Goal: Task Accomplishment & Management: Complete application form

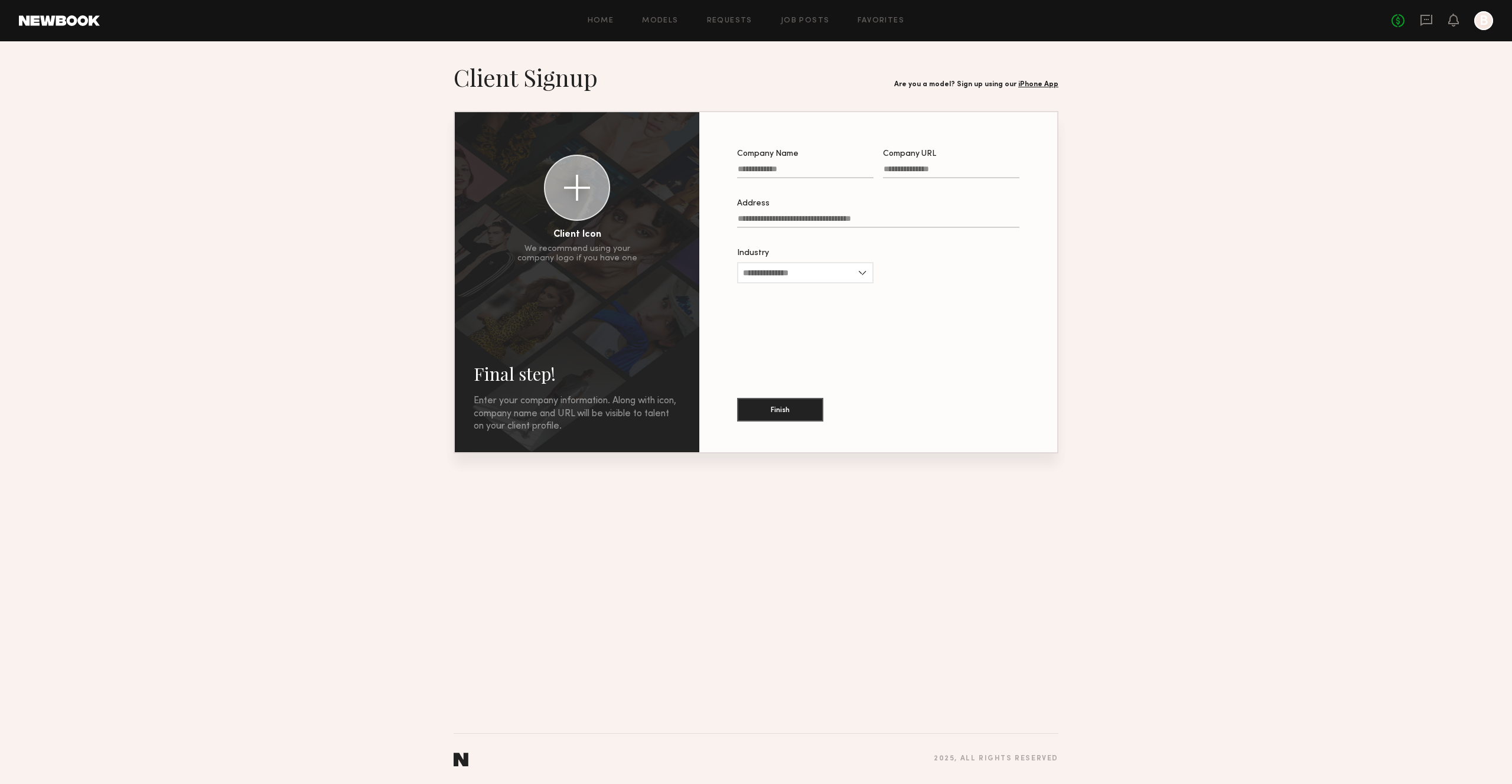
click at [1485, 23] on div at bounding box center [1484, 20] width 19 height 19
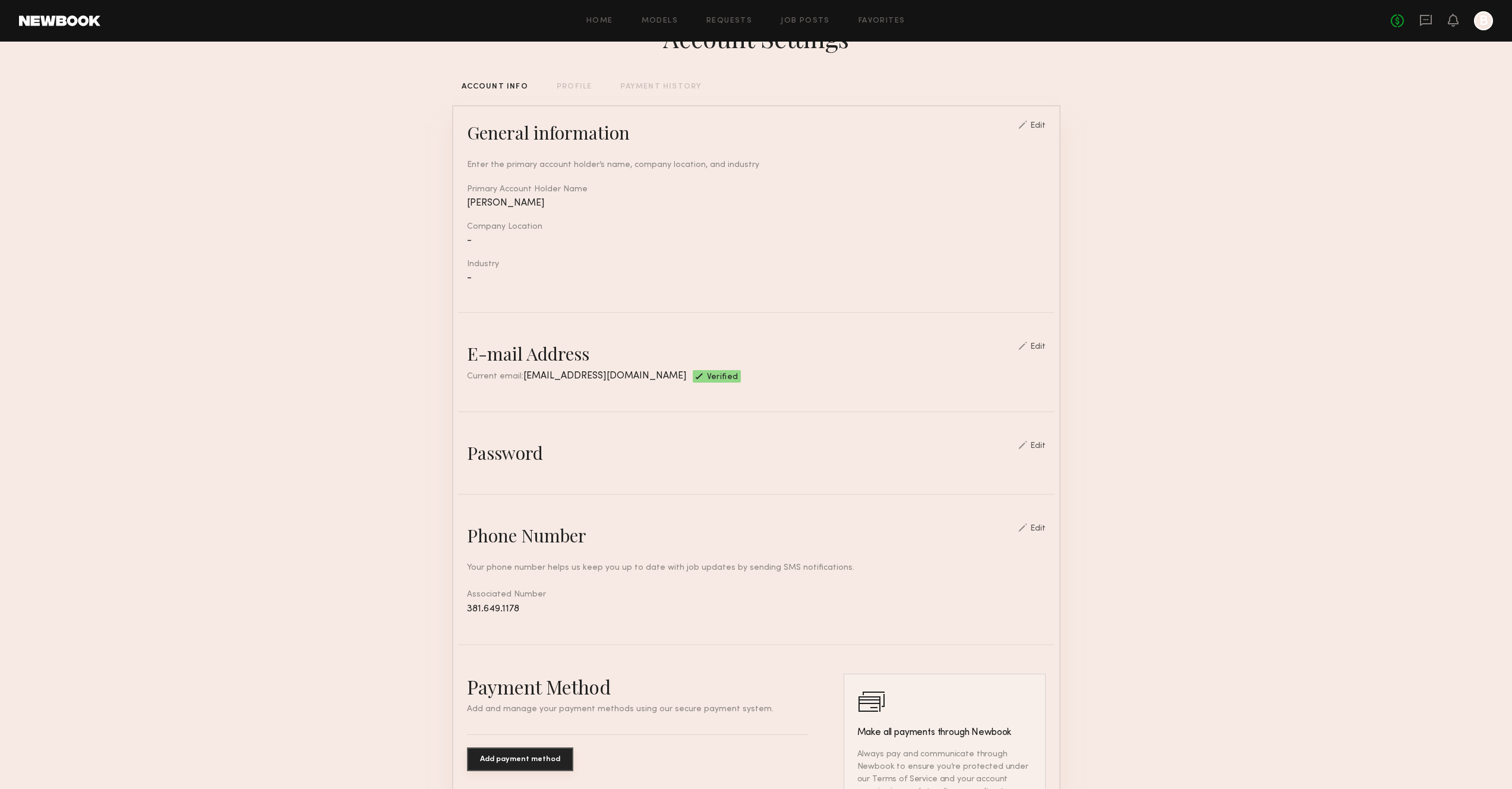
scroll to position [239, 0]
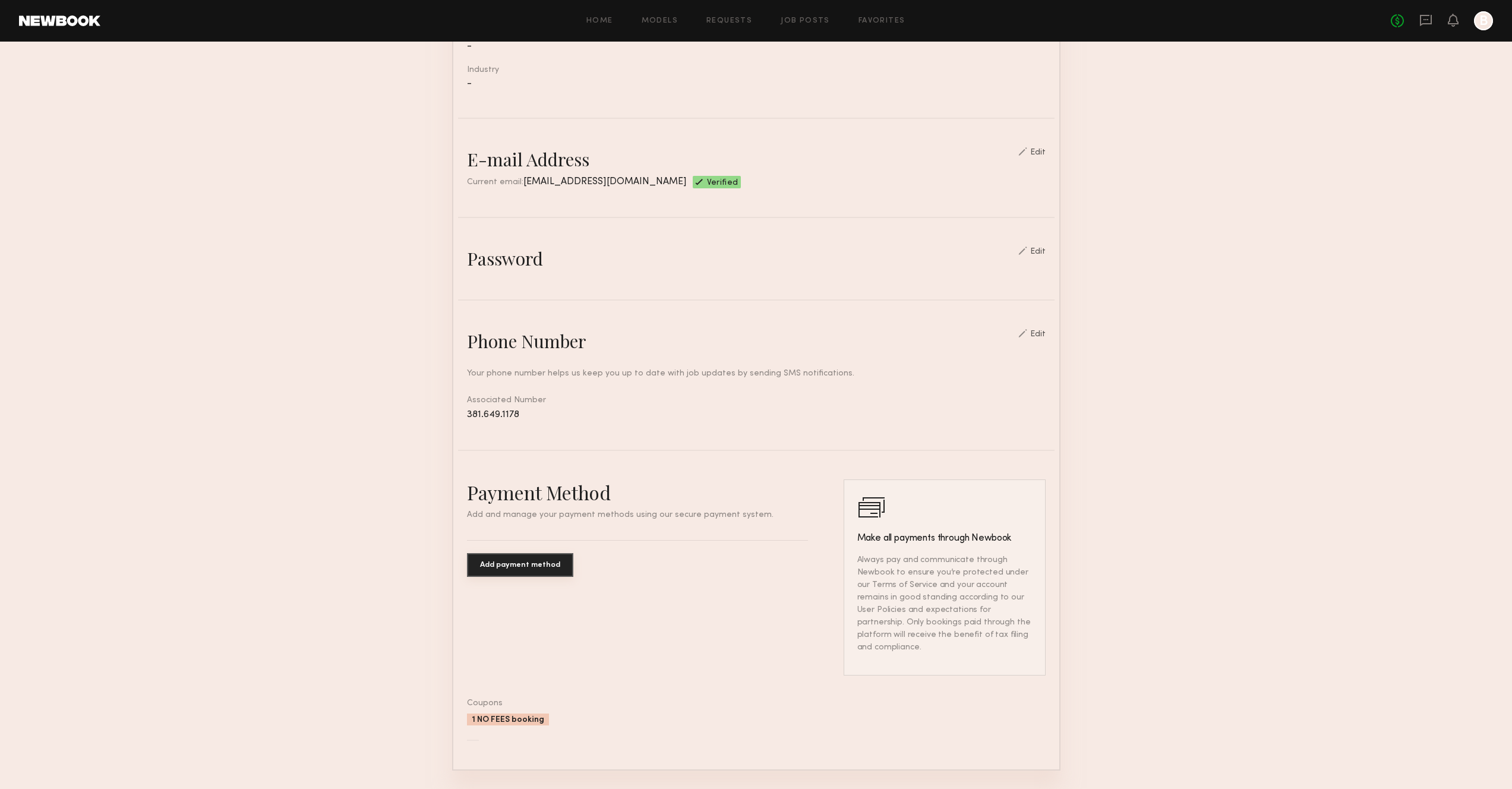
click at [592, 515] on p "Add and manage your payment methods using our secure payment system." at bounding box center [637, 515] width 341 height 9
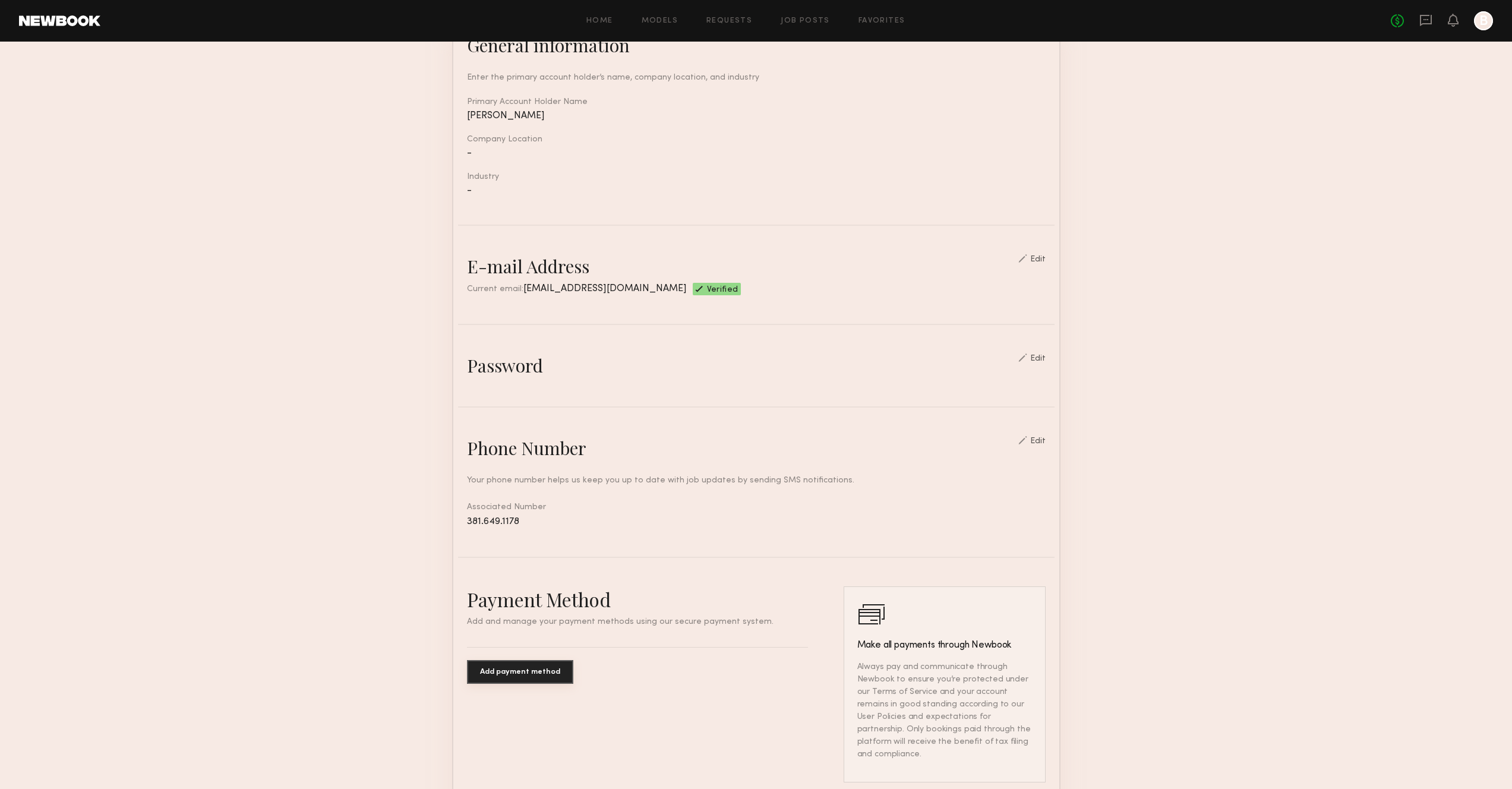
scroll to position [0, 0]
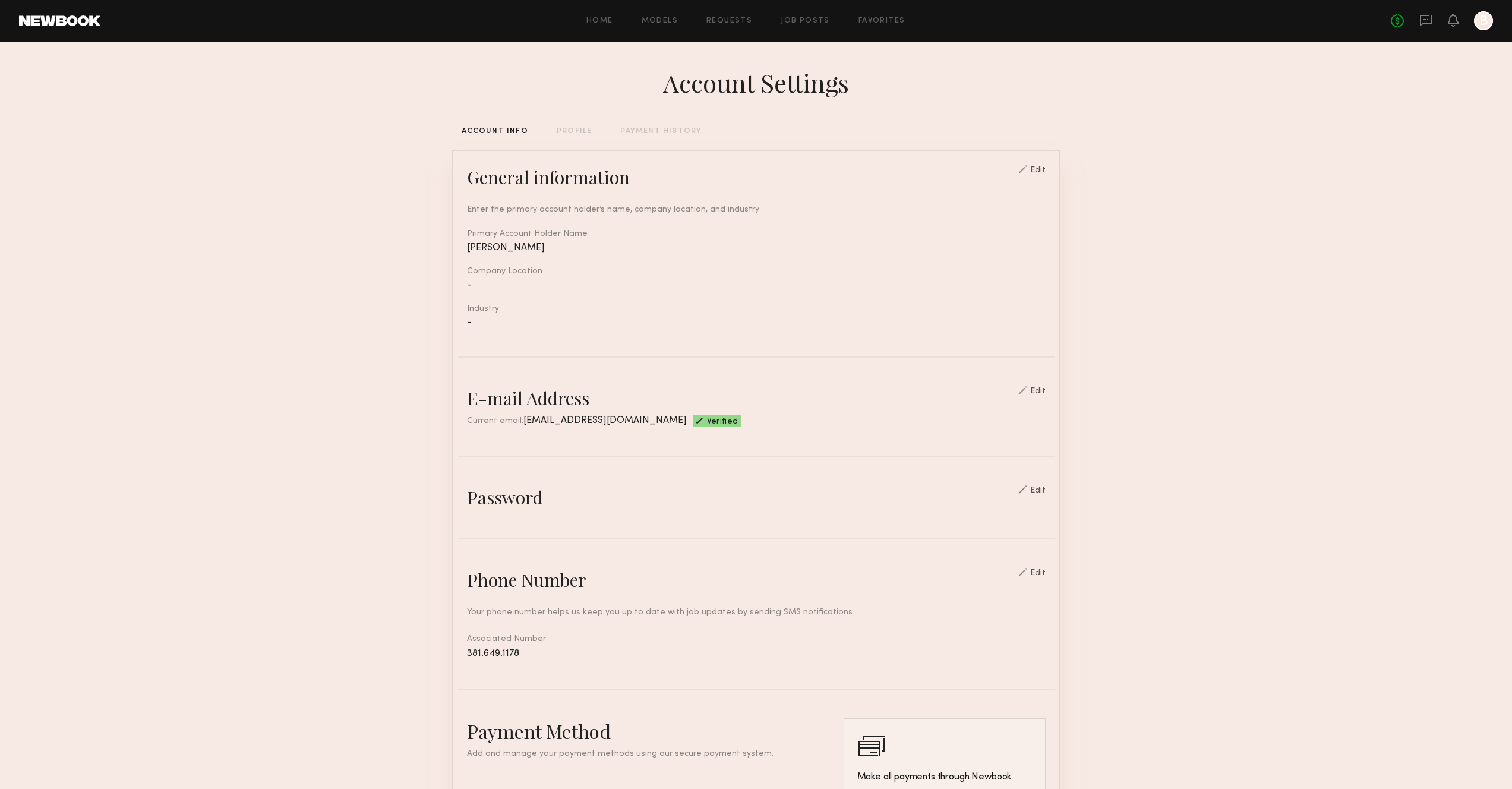
click at [488, 296] on div "Enter the primary account holder’s name, company location, and industry Primary…" at bounding box center [756, 258] width 579 height 139
click at [479, 283] on div "-" at bounding box center [756, 285] width 579 height 10
click at [1043, 167] on div "Edit" at bounding box center [1038, 171] width 16 height 9
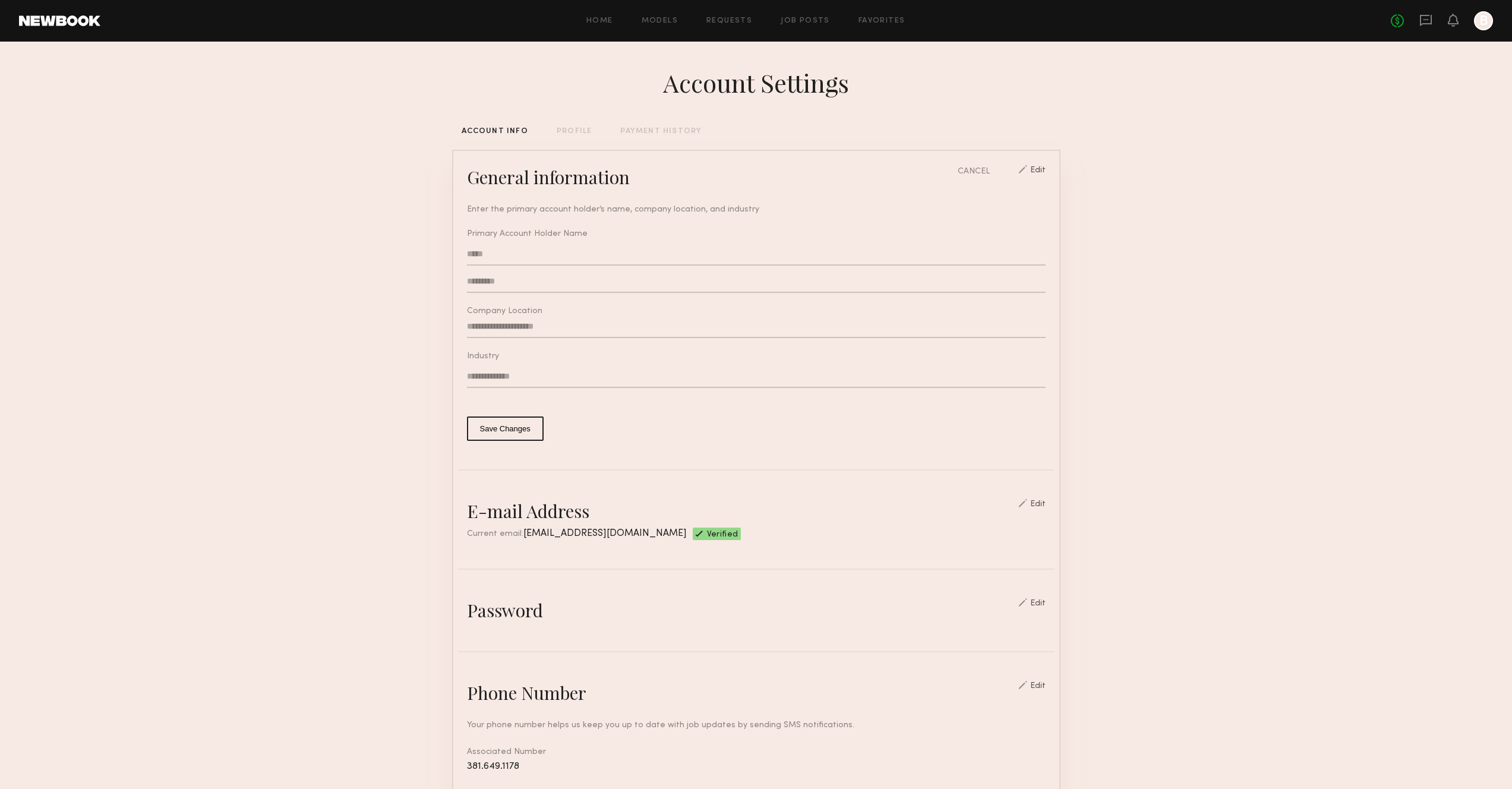
click at [534, 330] on input "text" at bounding box center [756, 327] width 579 height 23
click at [486, 381] on input "text" at bounding box center [756, 377] width 579 height 23
type input "**********"
click at [545, 323] on input "text" at bounding box center [756, 327] width 579 height 23
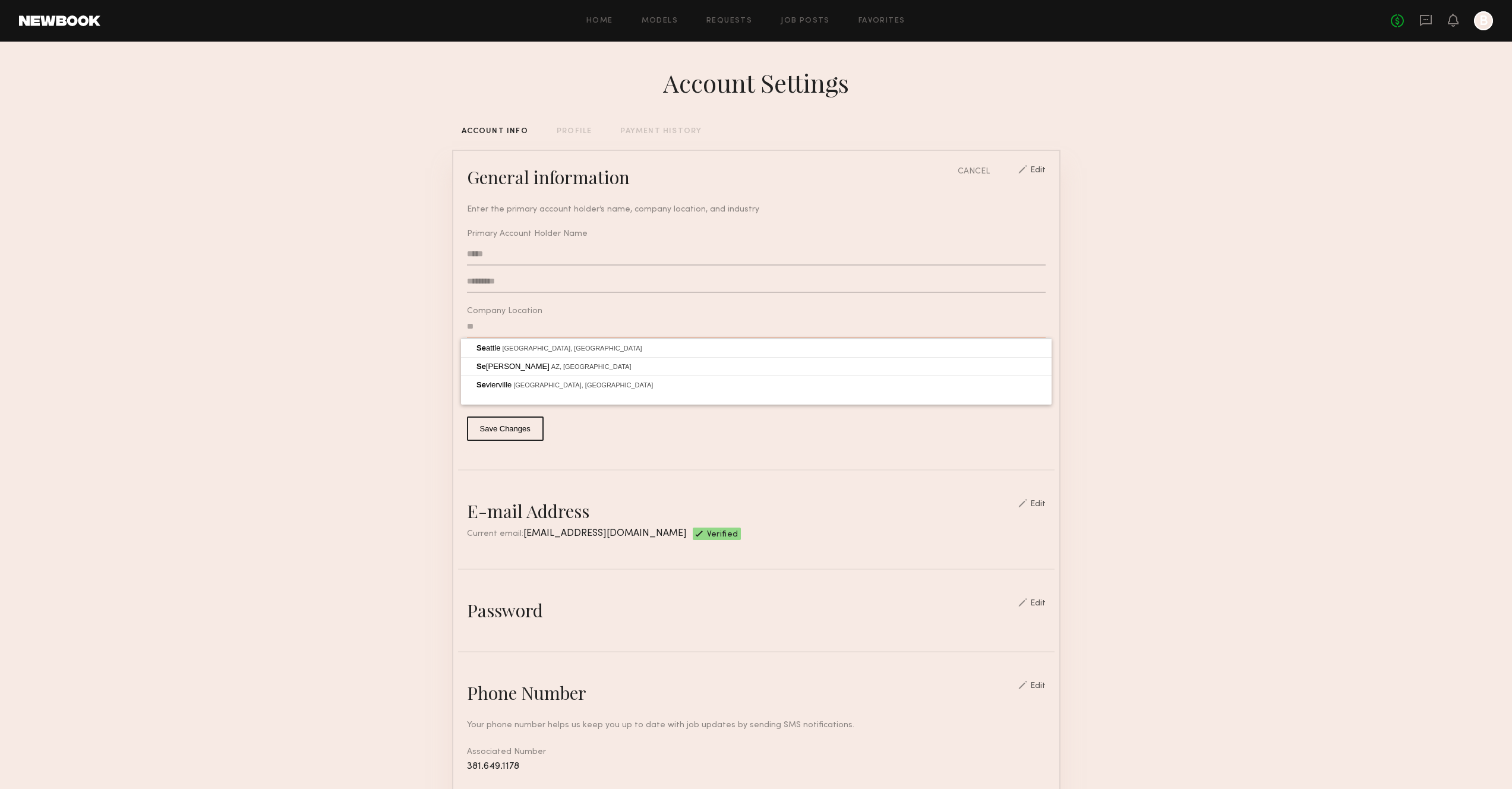
type input "*"
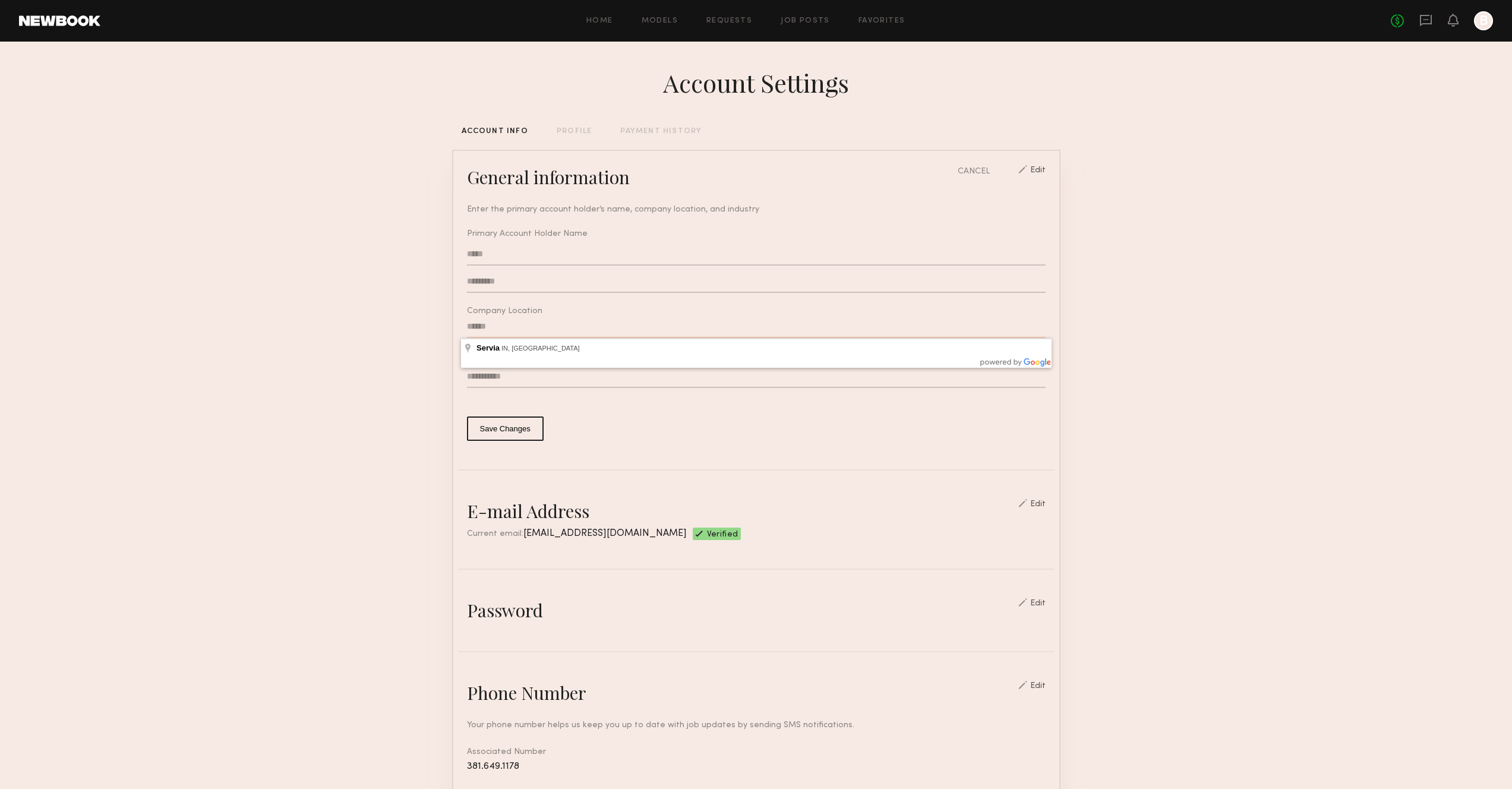
type input "*"
type input "**********"
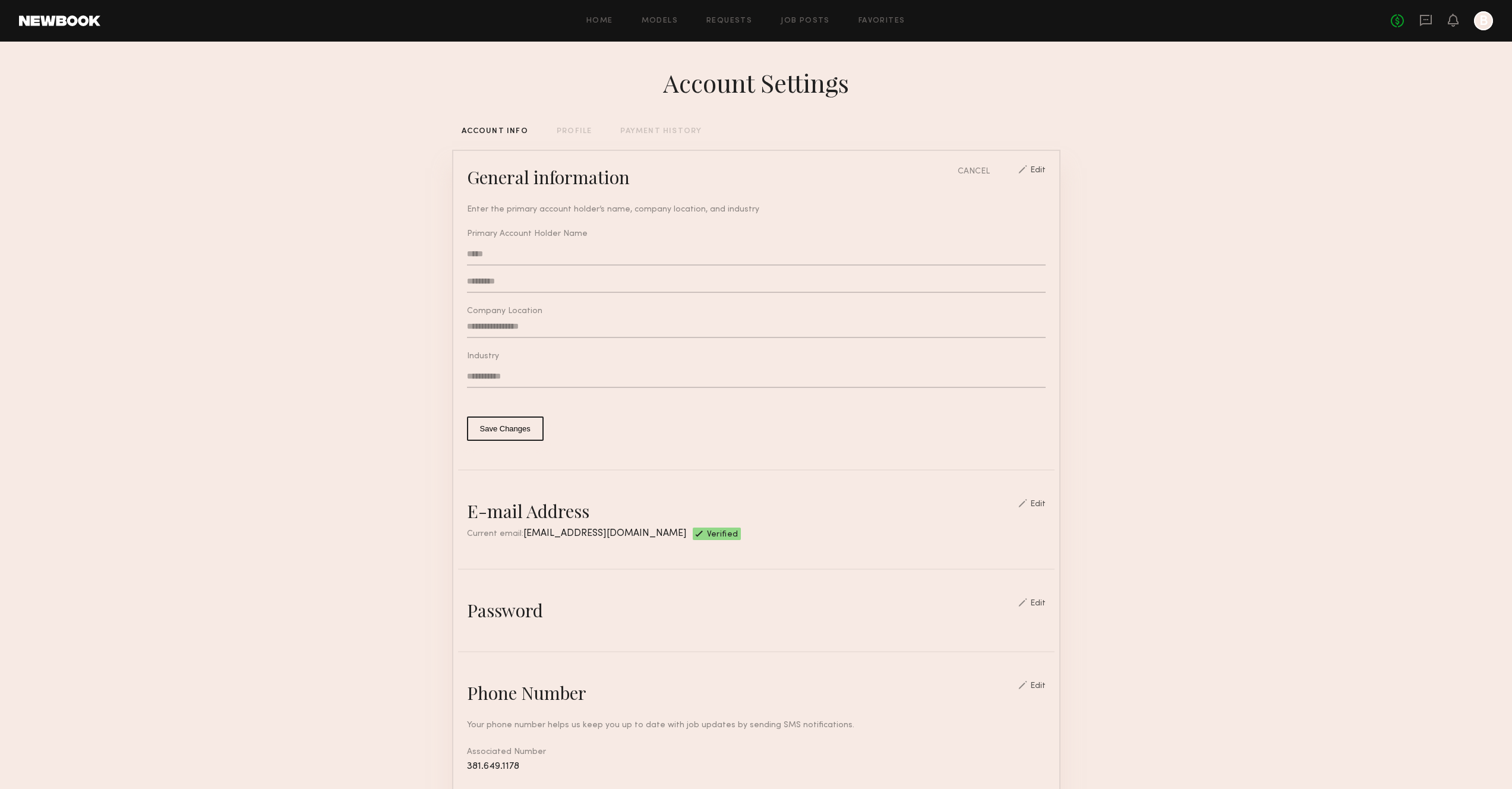
scroll to position [246, 0]
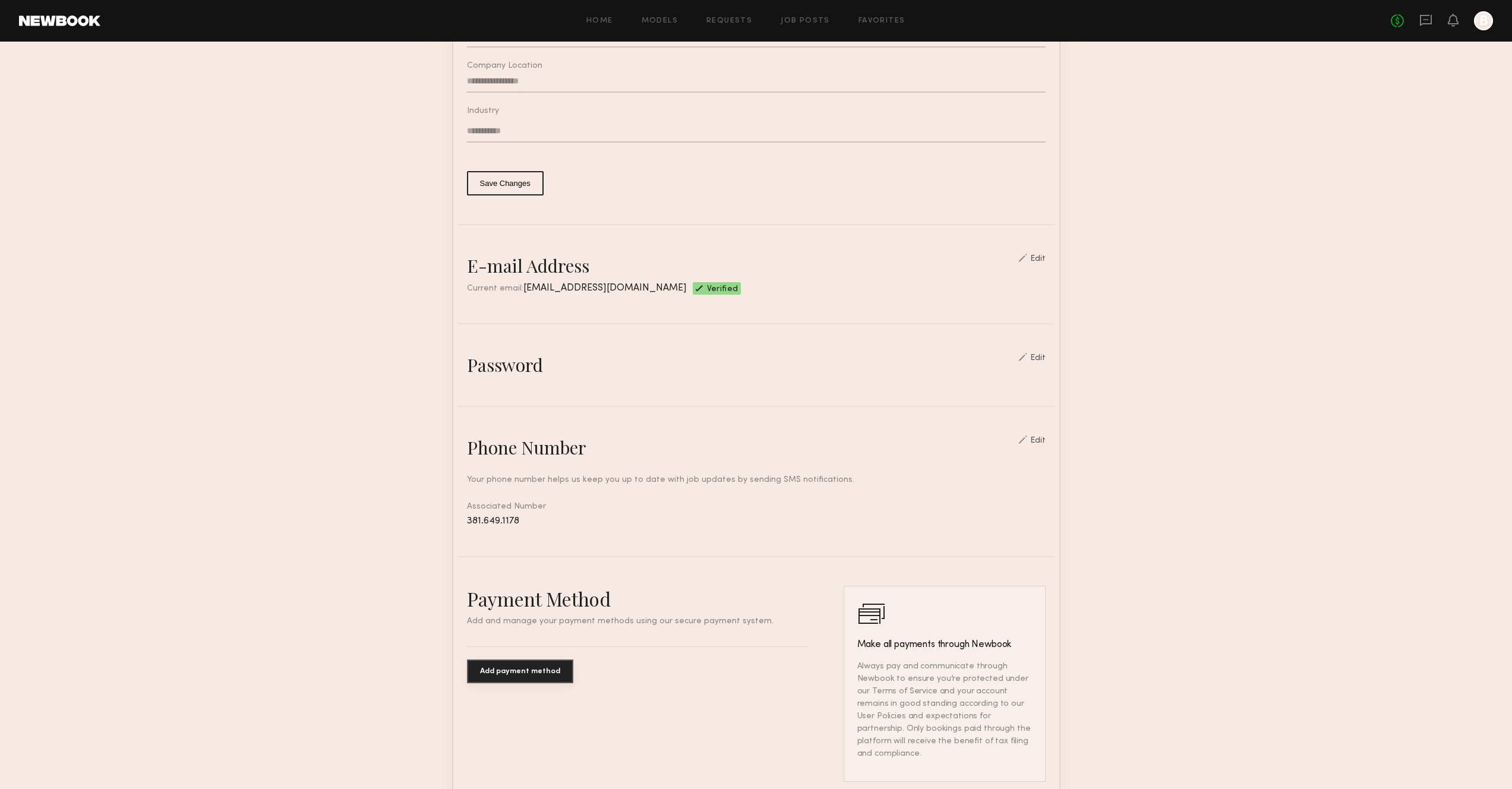
click at [518, 189] on button "Save Changes" at bounding box center [505, 183] width 77 height 24
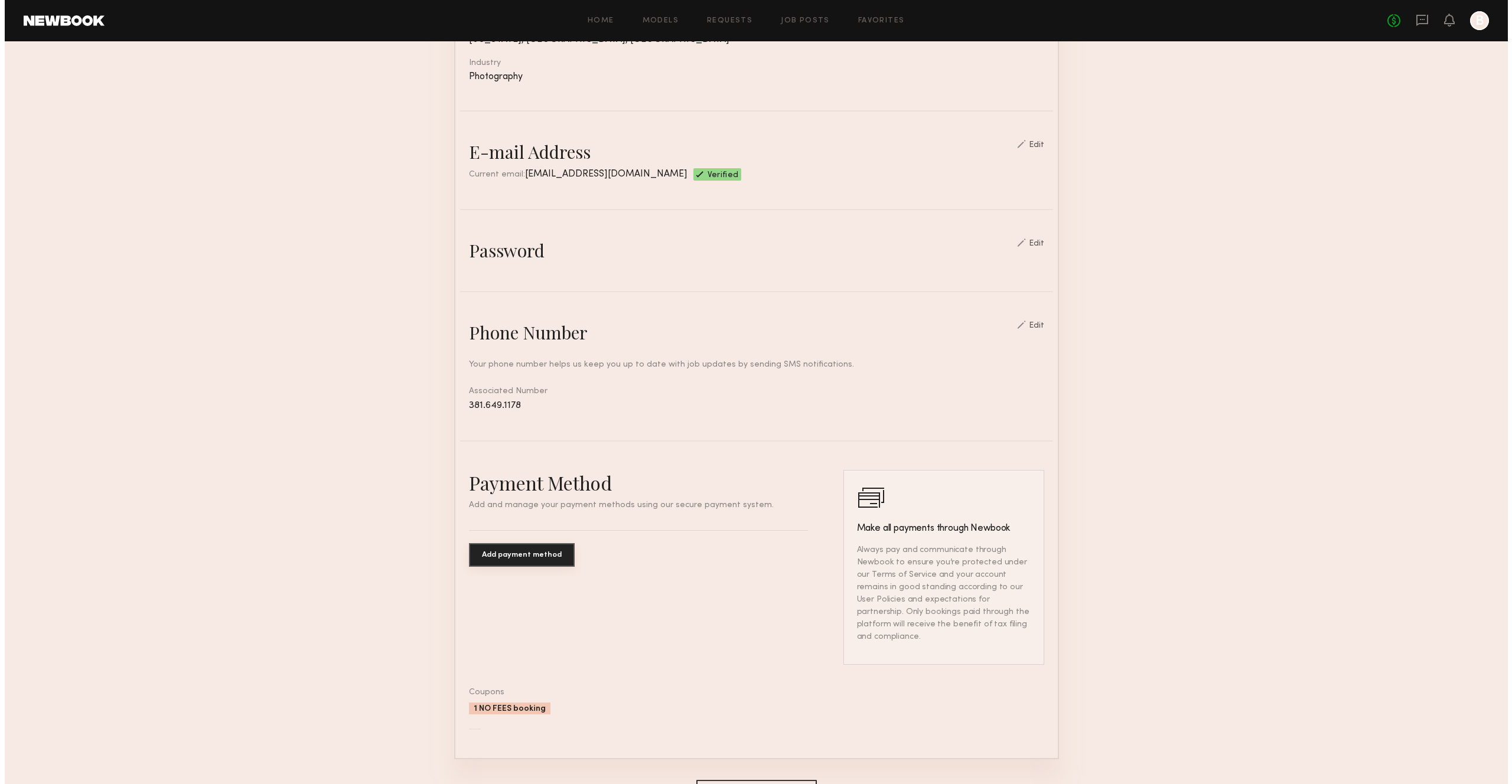
scroll to position [0, 0]
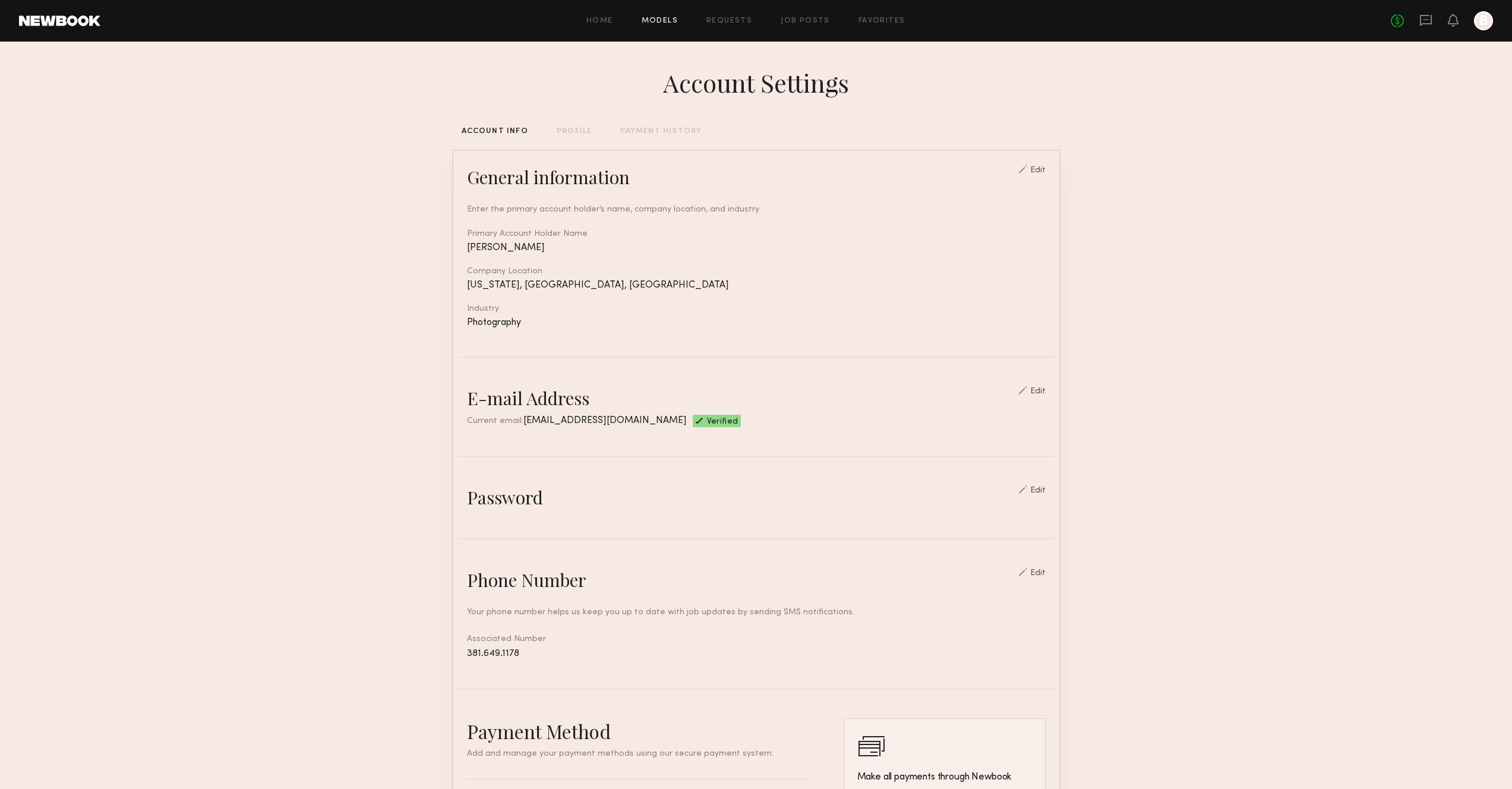
click at [659, 22] on link "Models" at bounding box center [660, 21] width 36 height 8
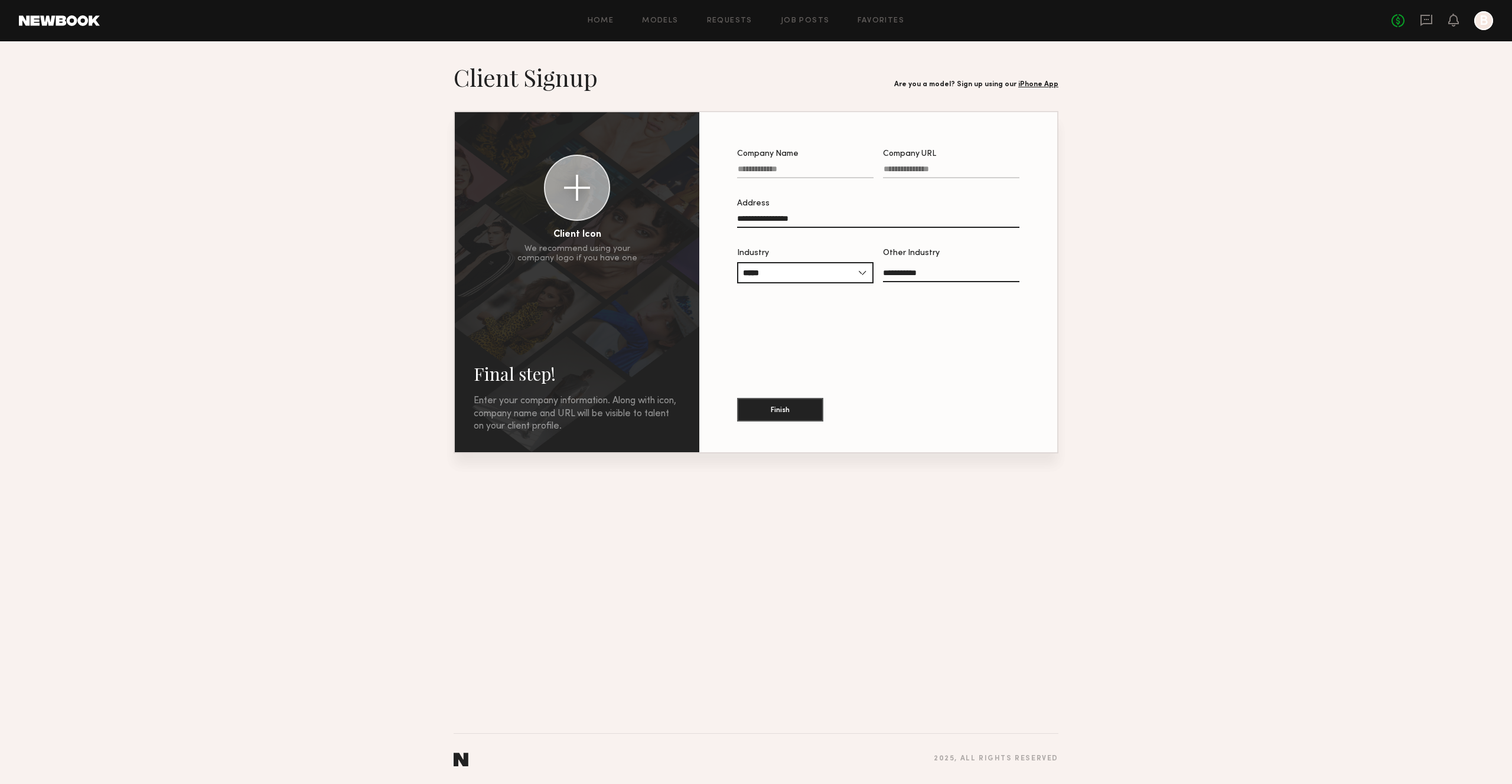
click at [794, 170] on input "Company Name" at bounding box center [805, 171] width 137 height 13
type input "**********"
click at [811, 279] on input "*****" at bounding box center [805, 272] width 137 height 21
click at [787, 296] on div "Advertising" at bounding box center [805, 293] width 134 height 19
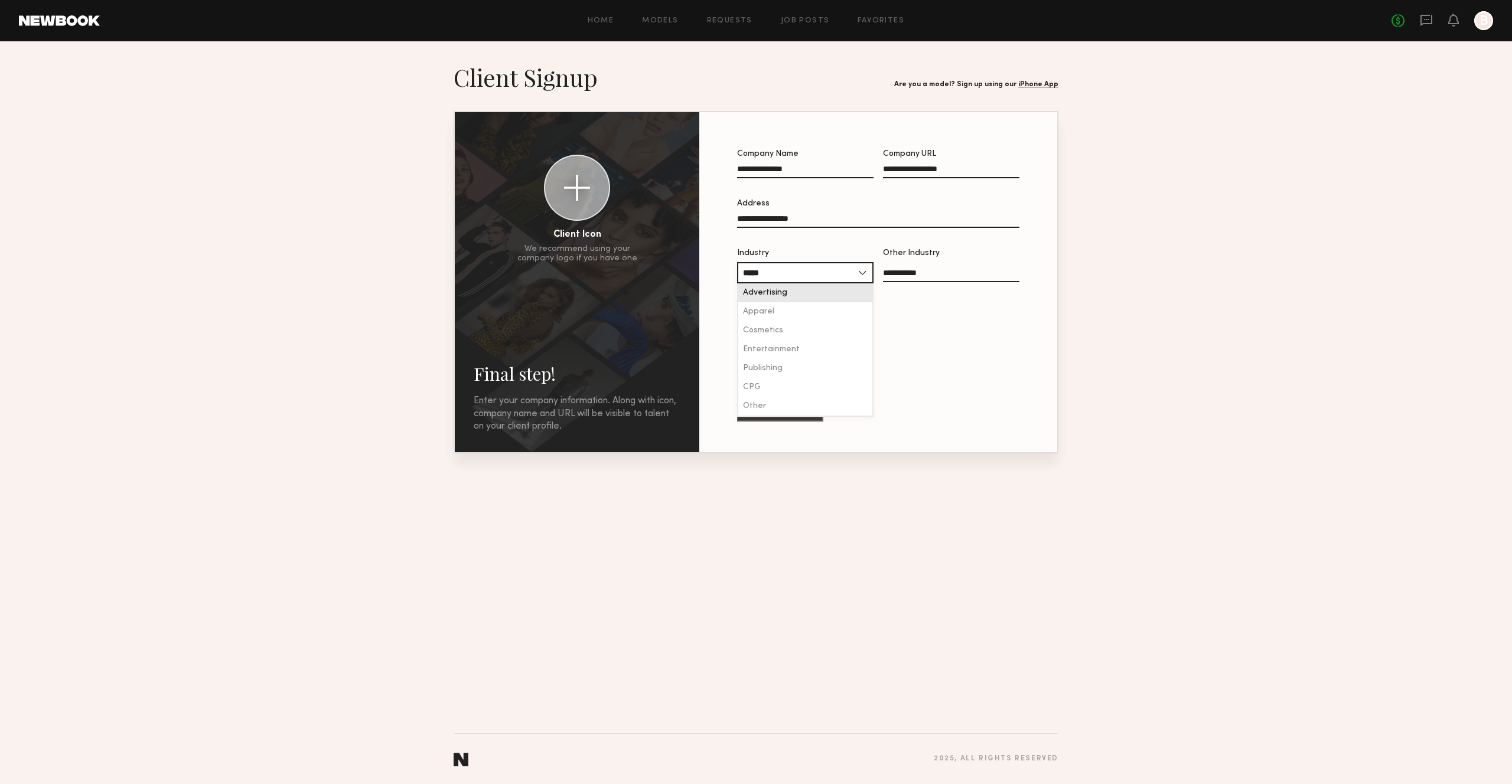
type input "**********"
click at [581, 193] on div at bounding box center [577, 188] width 26 height 26
click at [604, 188] on div at bounding box center [577, 188] width 64 height 64
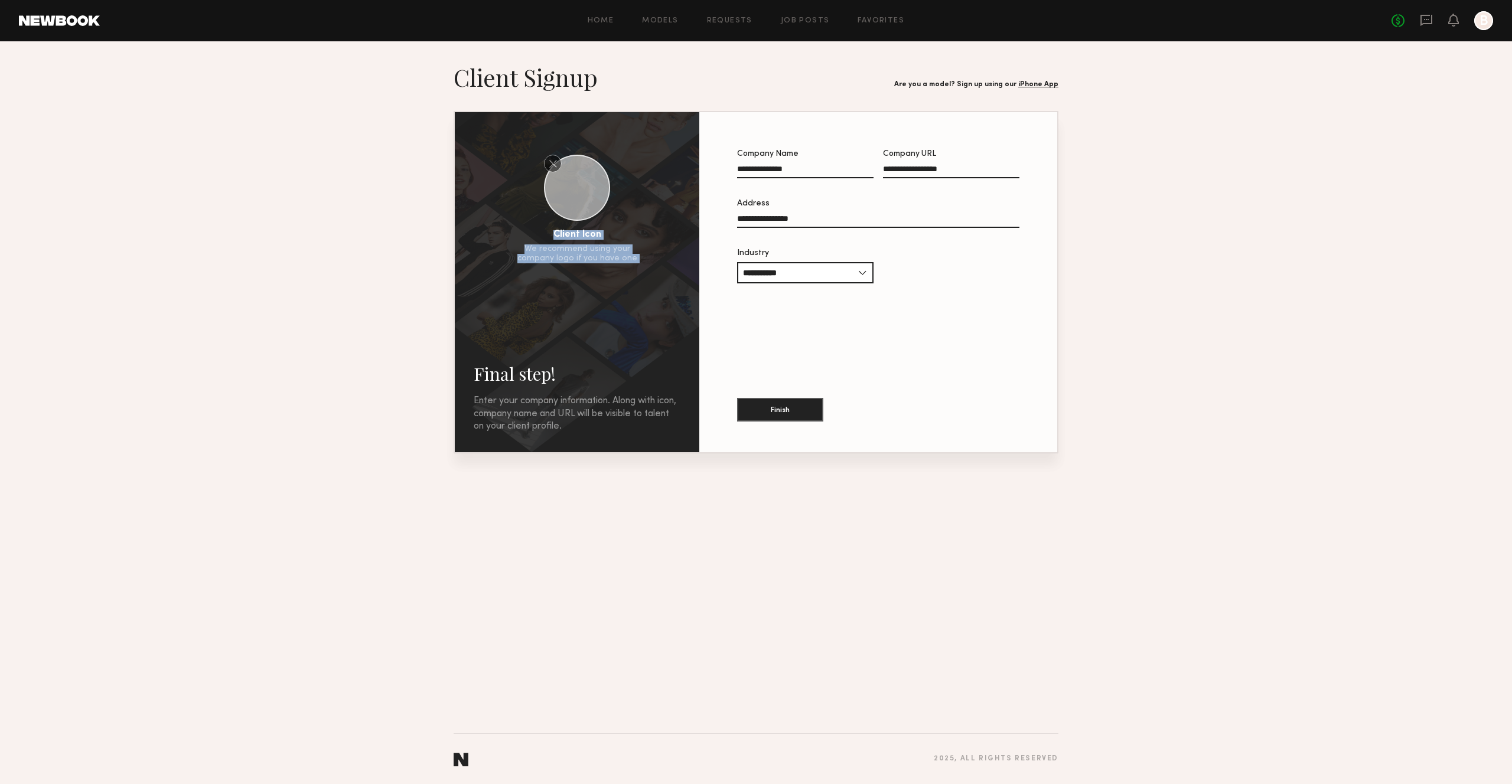
drag, startPoint x: 579, startPoint y: 192, endPoint x: 591, endPoint y: 319, distance: 127.6
click at [591, 319] on div "Client Icon We recommend using your company logo if you have one Final step! En…" at bounding box center [577, 282] width 245 height 340
click at [784, 407] on button "Finish" at bounding box center [780, 409] width 86 height 24
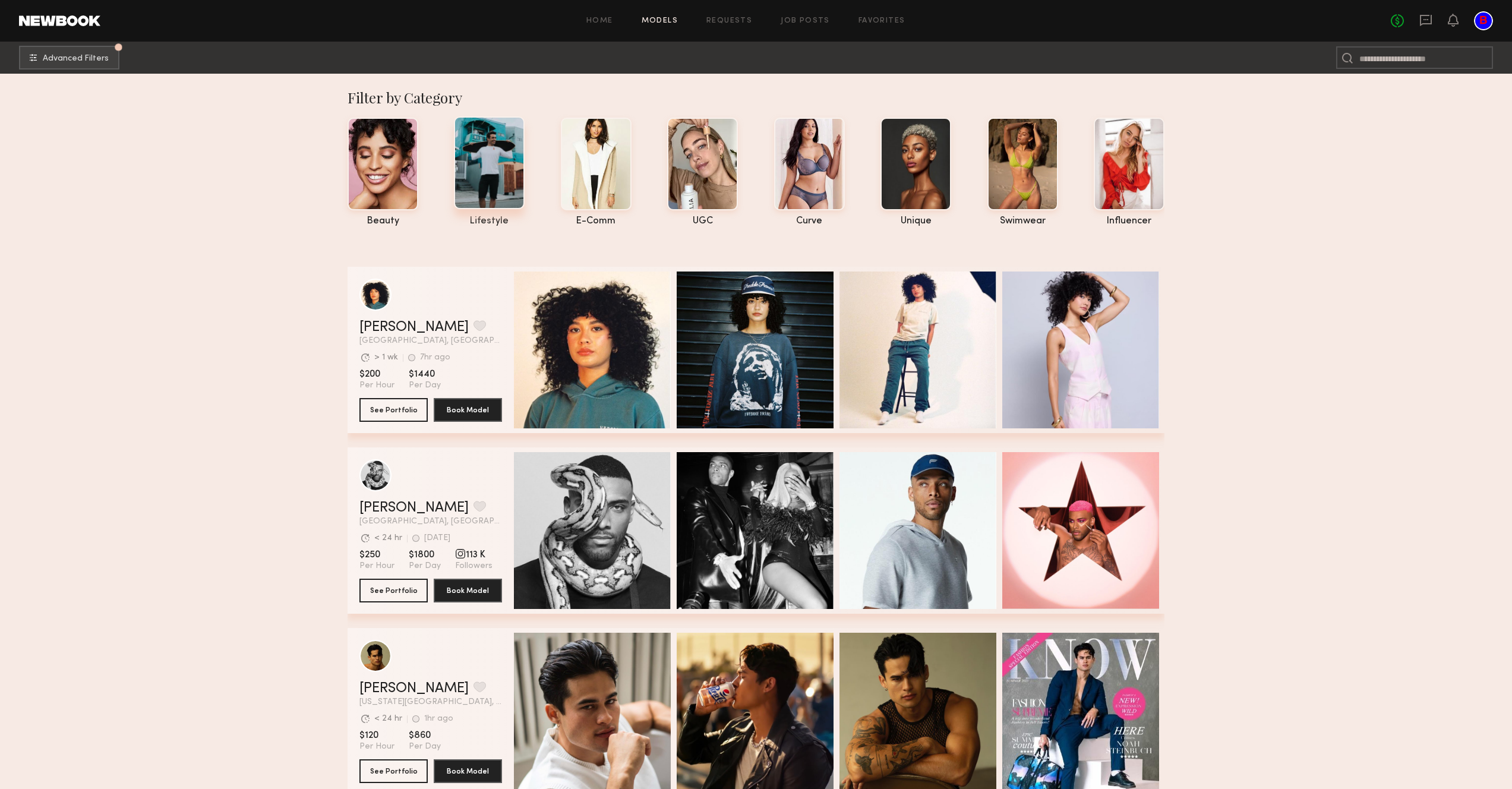
click at [471, 175] on div at bounding box center [490, 162] width 71 height 92
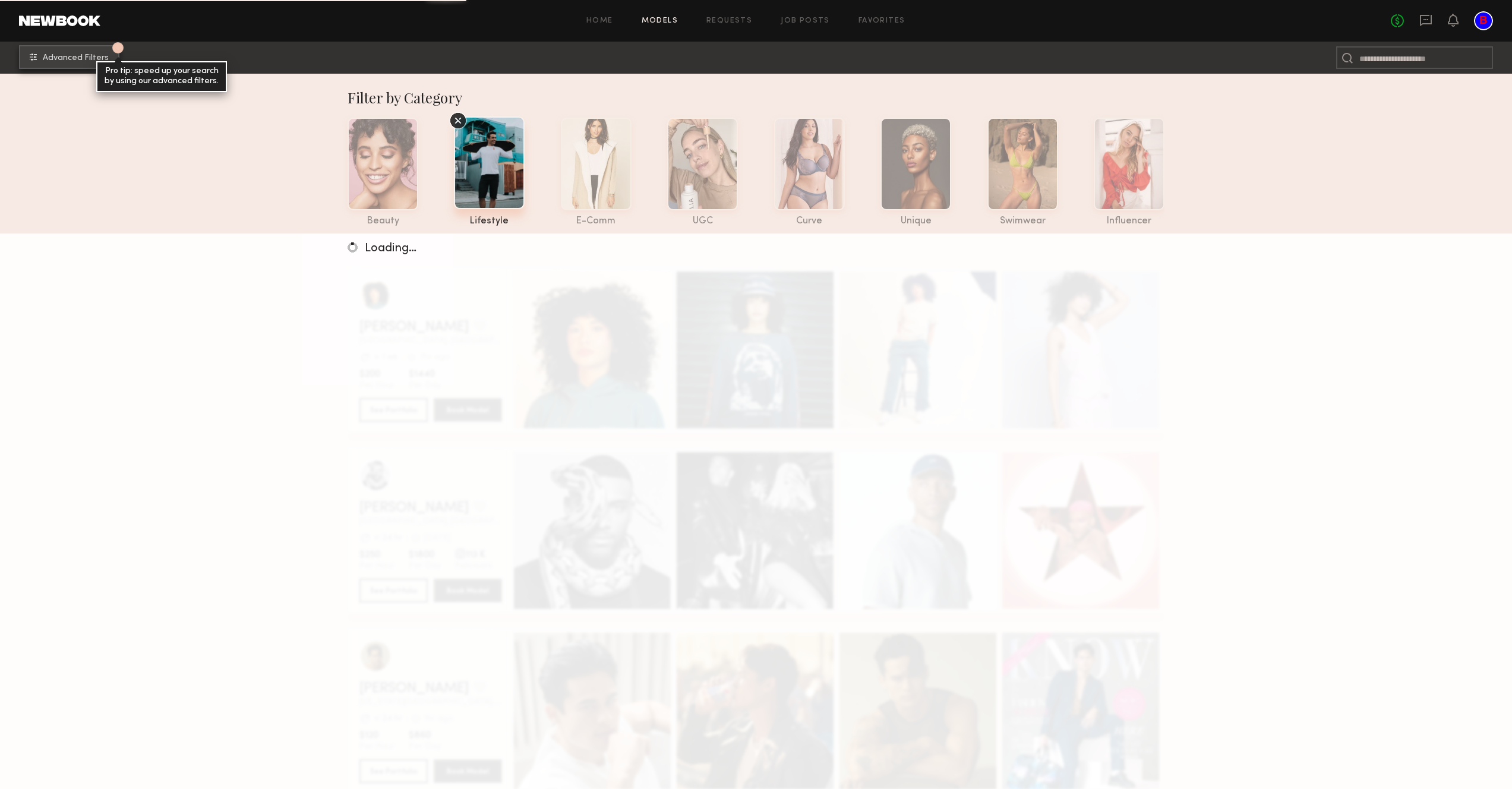
click at [50, 56] on span "Advanced Filters" at bounding box center [76, 58] width 66 height 9
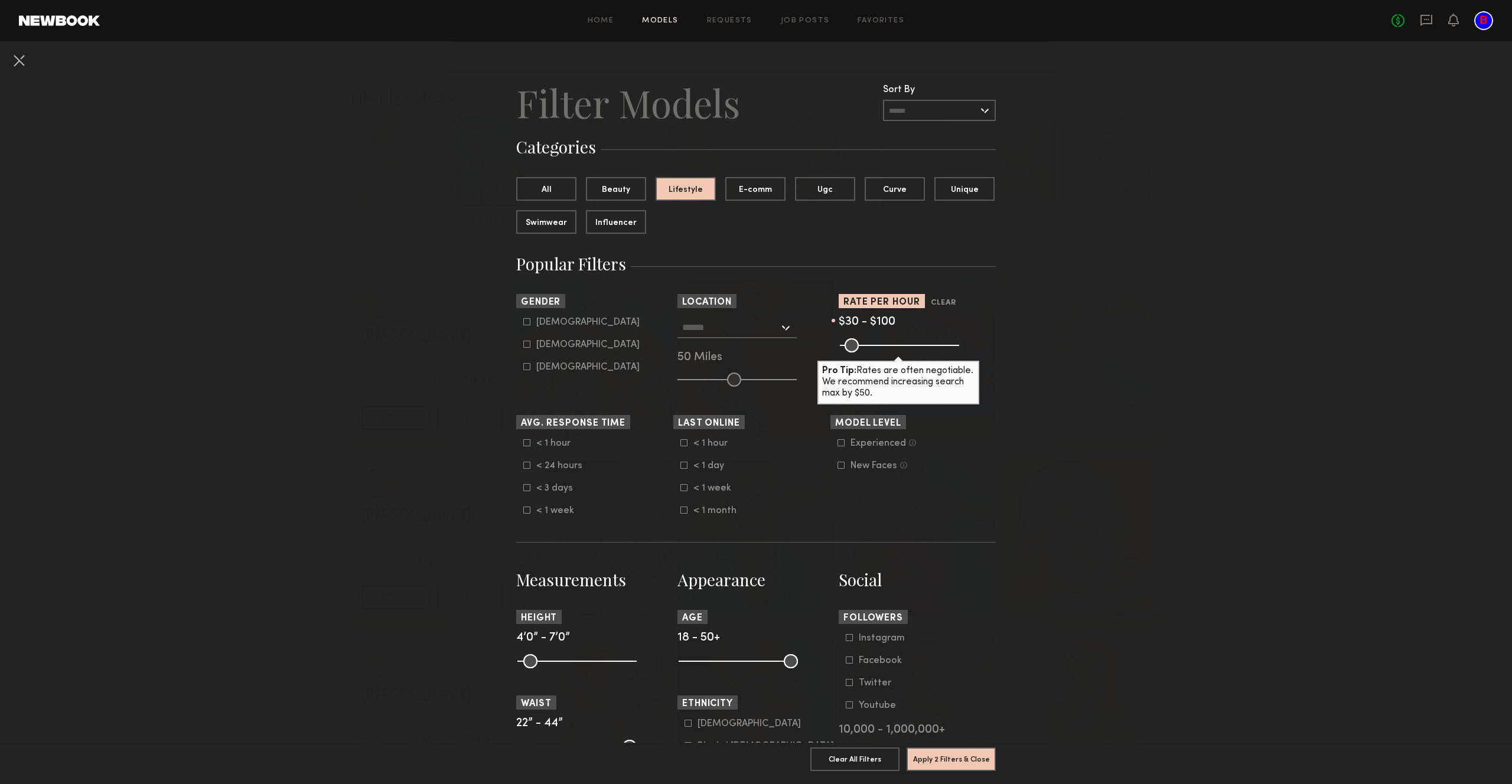
drag, startPoint x: 945, startPoint y: 347, endPoint x: 858, endPoint y: 381, distance: 93.4
type input "***"
click at [858, 352] on input "range" at bounding box center [900, 345] width 119 height 14
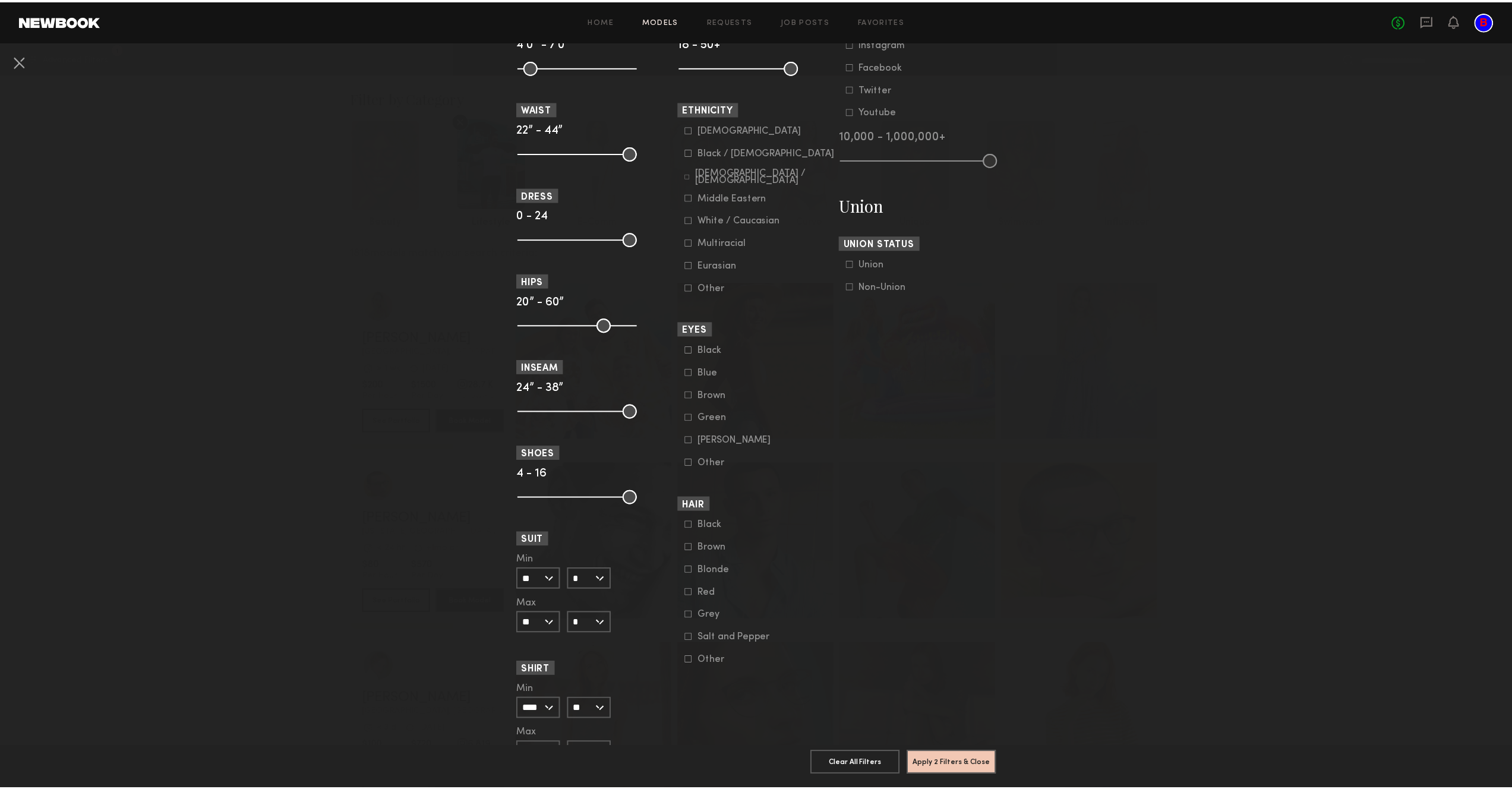
scroll to position [731, 0]
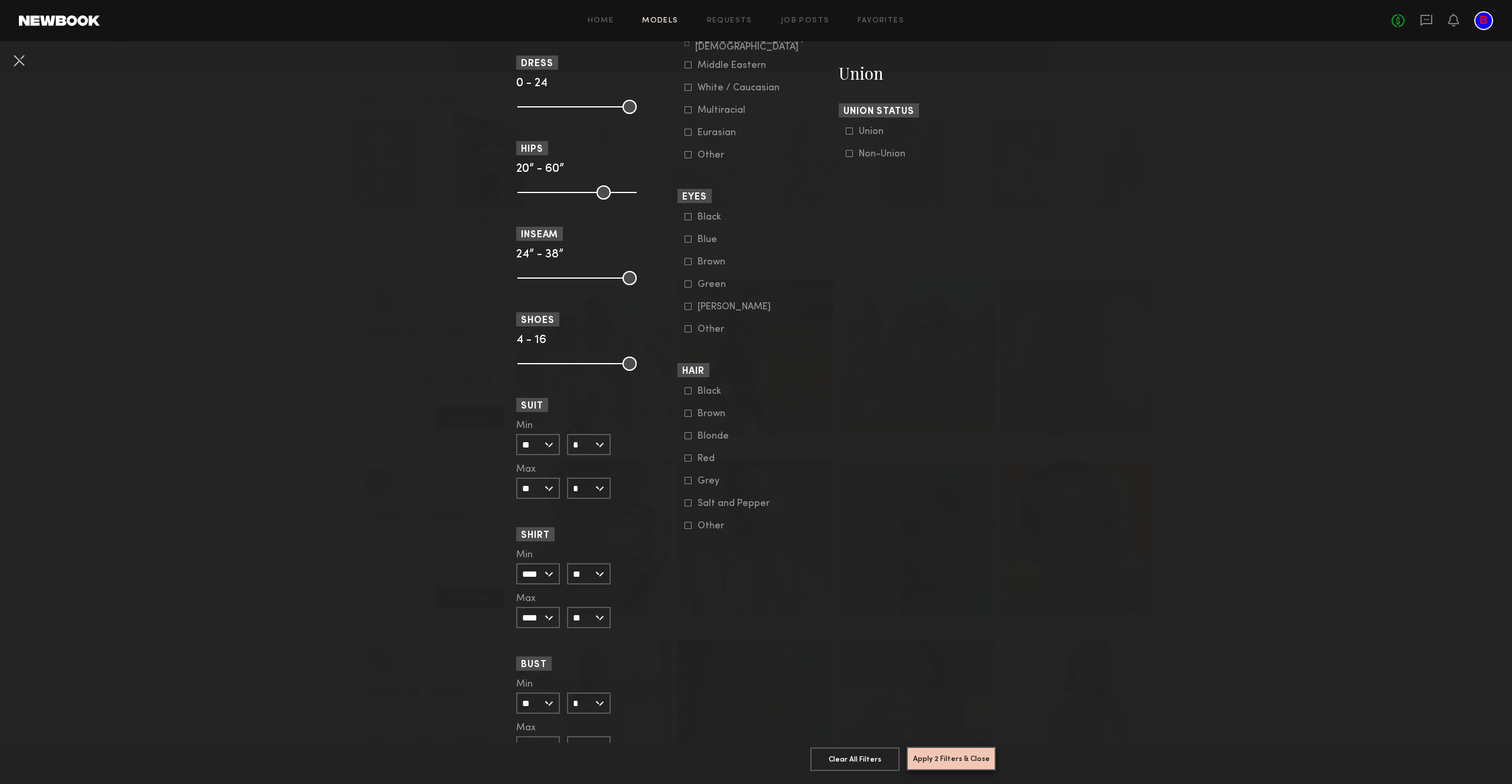
click at [945, 749] on button "Apply 2 Filters & Close" at bounding box center [951, 759] width 89 height 24
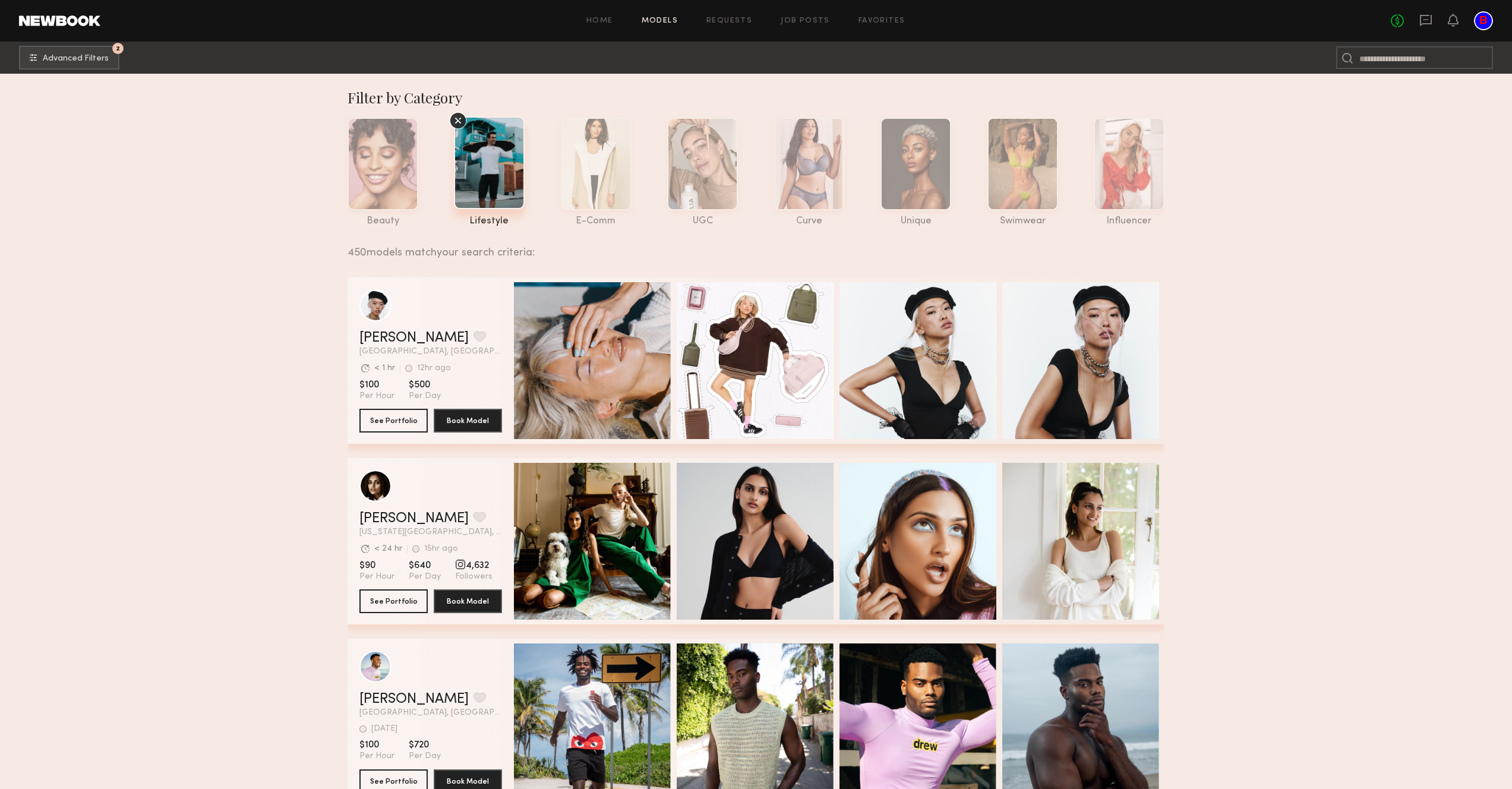
click at [602, 18] on link "Home" at bounding box center [600, 21] width 27 height 8
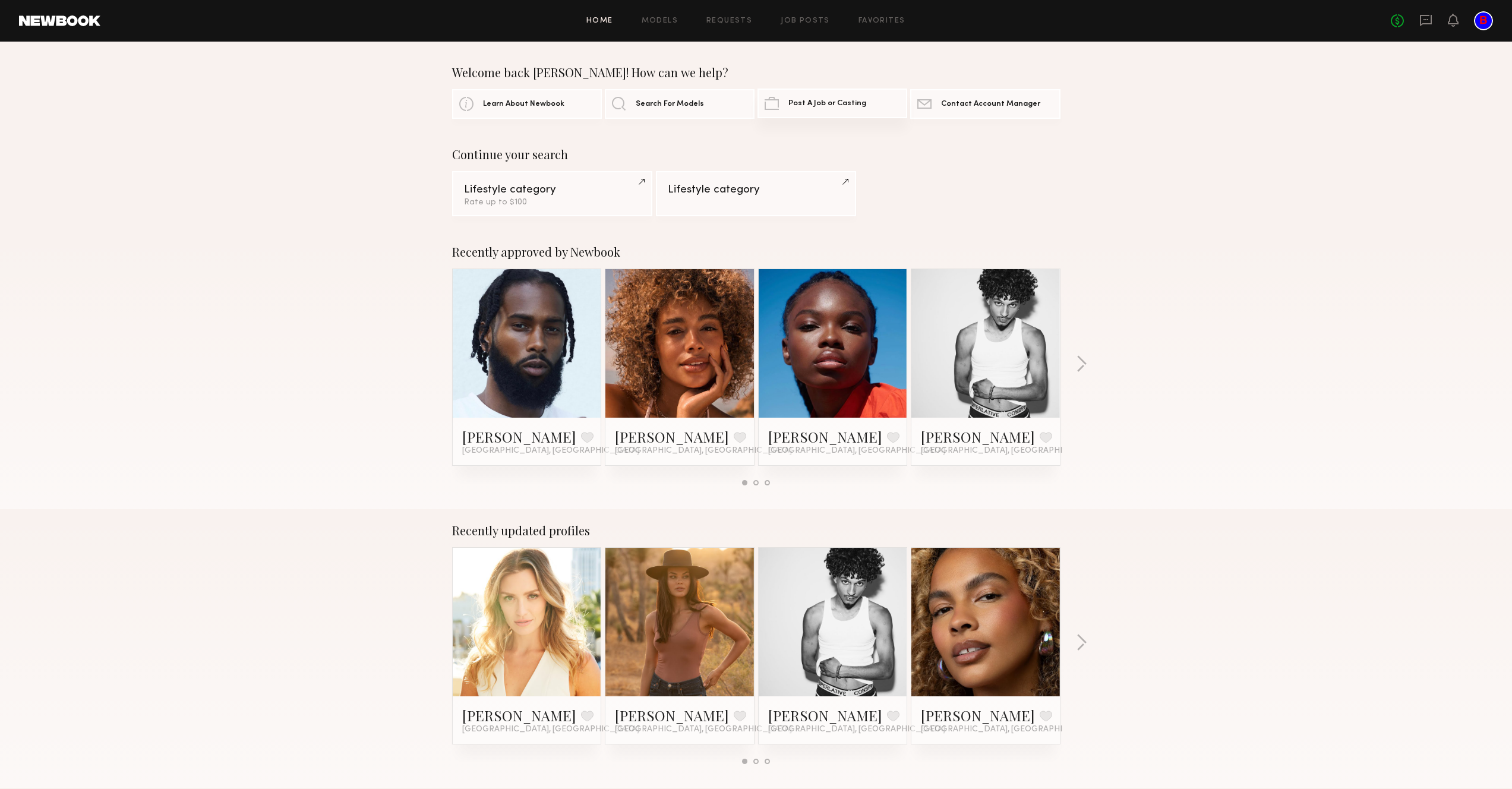
click at [801, 102] on span "Post A Job or Casting" at bounding box center [827, 103] width 78 height 8
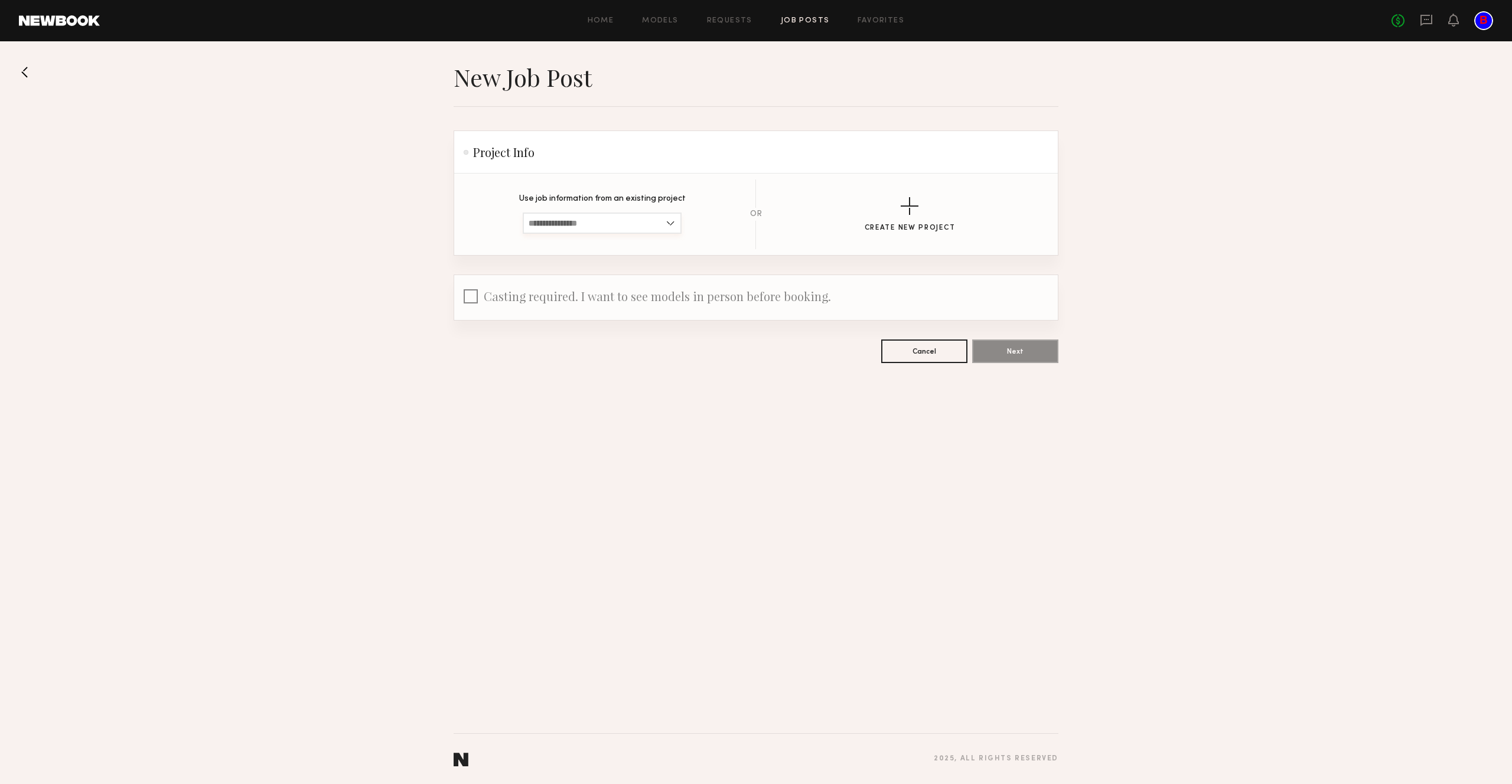
click at [547, 219] on input at bounding box center [602, 223] width 159 height 21
click at [492, 232] on div "Use job information from an existing project No Past Projects Exist" at bounding box center [602, 214] width 258 height 39
click at [924, 222] on button "Create New Project" at bounding box center [911, 214] width 91 height 35
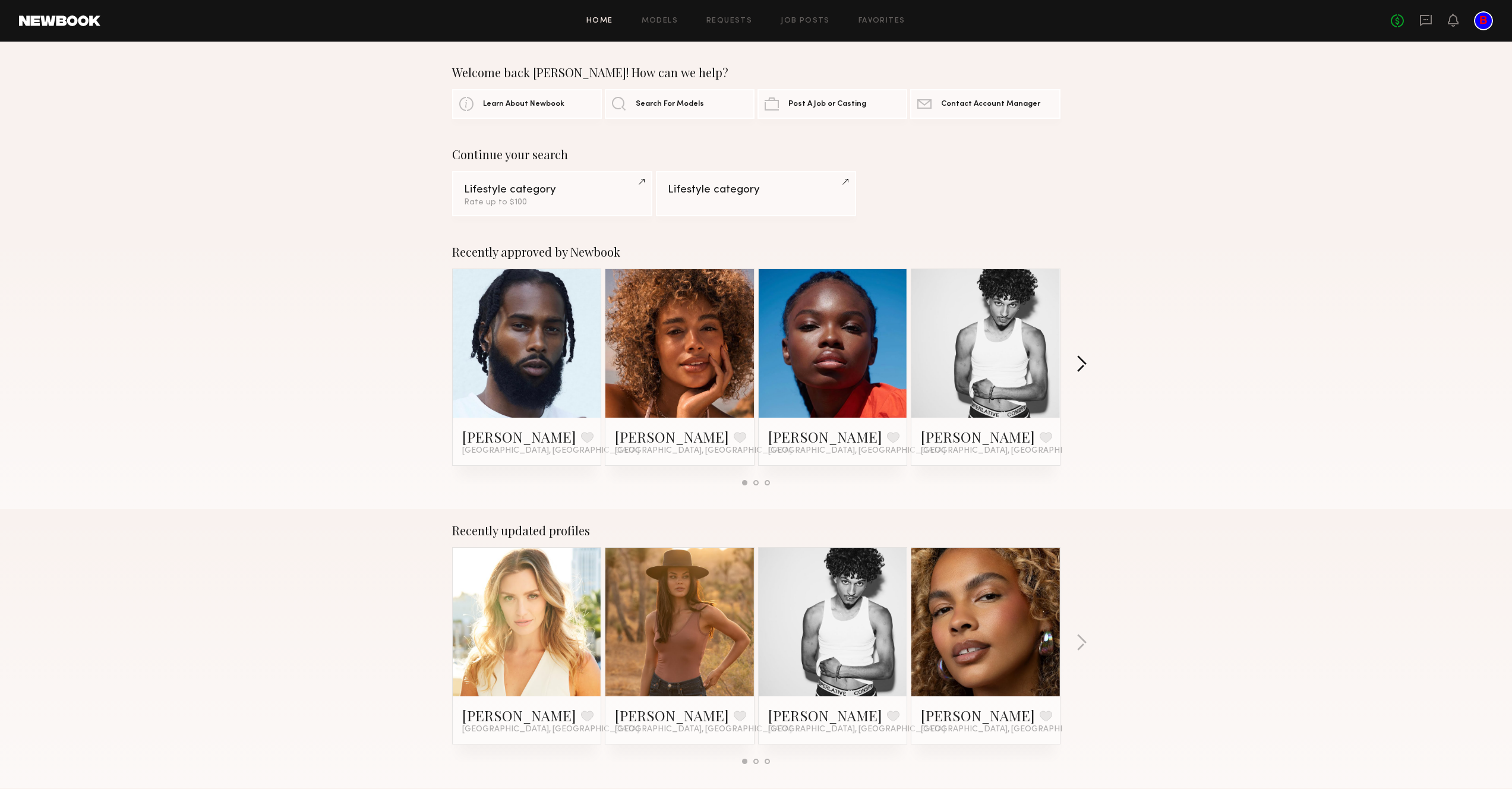
click at [1082, 355] on div "Recently approved by Newbook Allante B. Favorite Los Angeles, CA Maya A. Favori…" at bounding box center [756, 370] width 1512 height 279
click at [1082, 359] on button "button" at bounding box center [1082, 365] width 11 height 20
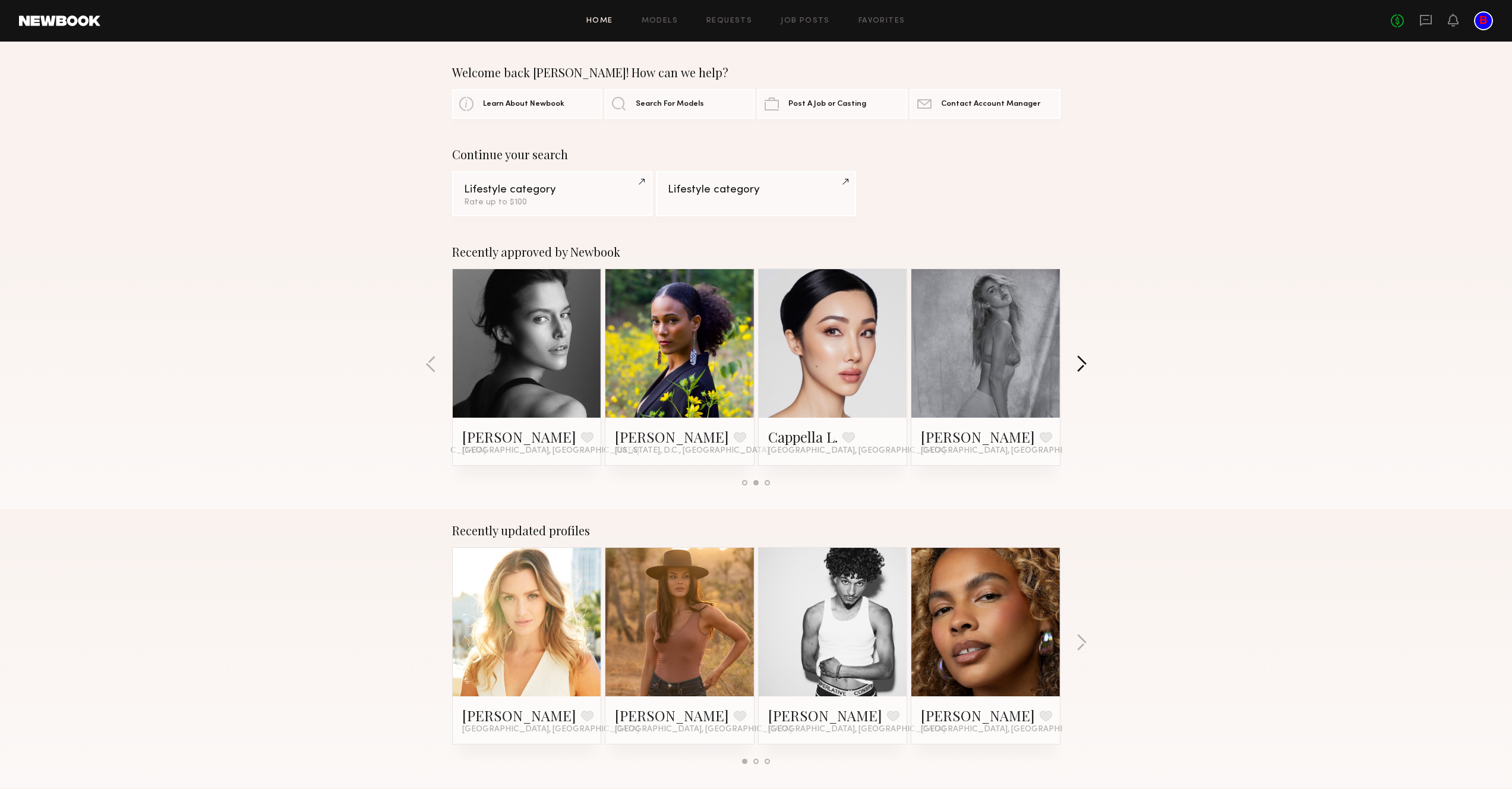
click at [1082, 359] on button "button" at bounding box center [1082, 365] width 11 height 20
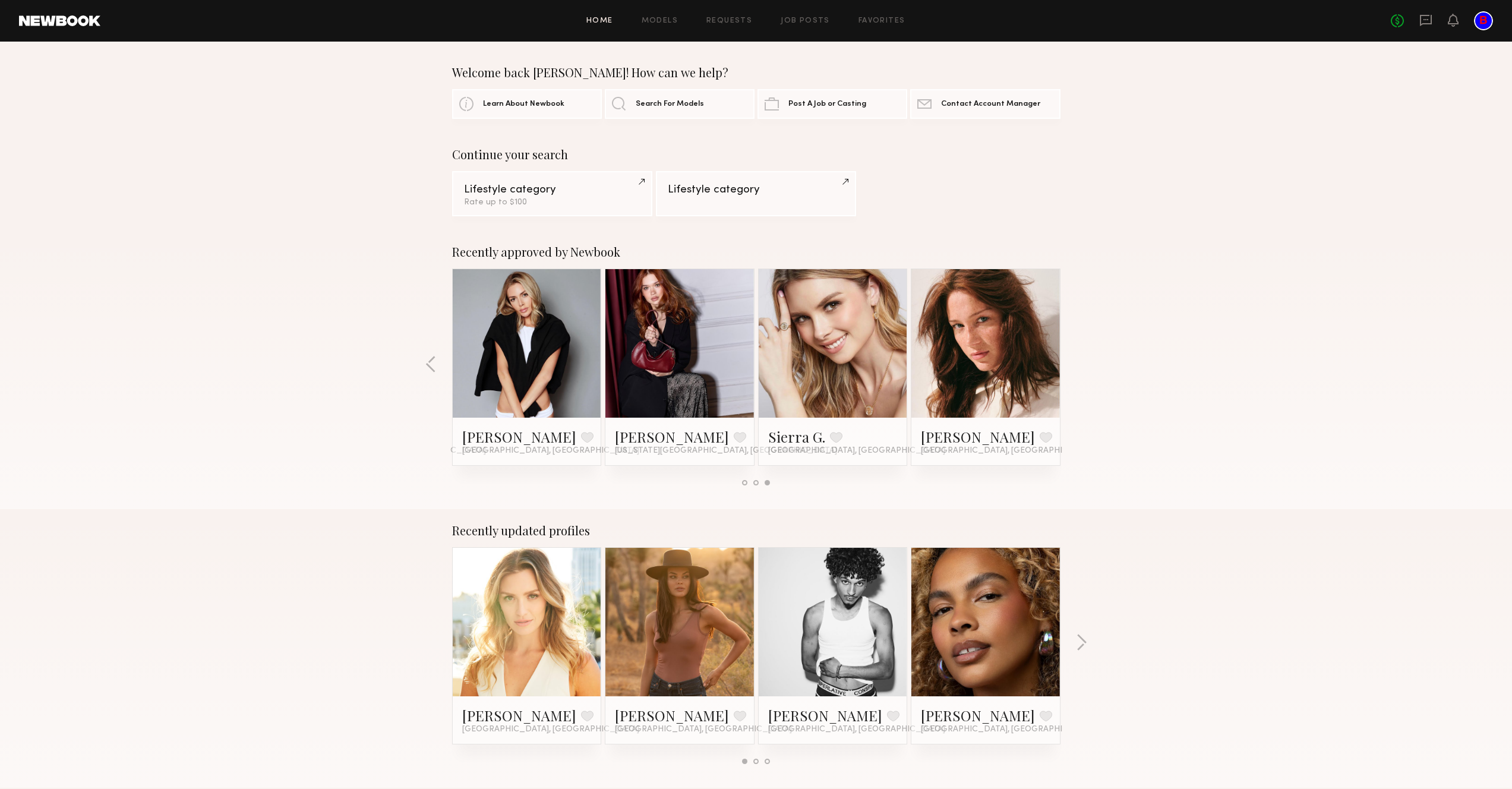
click at [419, 360] on div "Recently approved by Newbook Allante B. Favorite Los Angeles, CA Maya A. Favori…" at bounding box center [756, 370] width 1512 height 279
click at [422, 361] on div "Recently approved by Newbook Allante B. Favorite Los Angeles, CA Maya A. Favori…" at bounding box center [756, 370] width 1512 height 279
click at [426, 361] on button "button" at bounding box center [431, 365] width 11 height 20
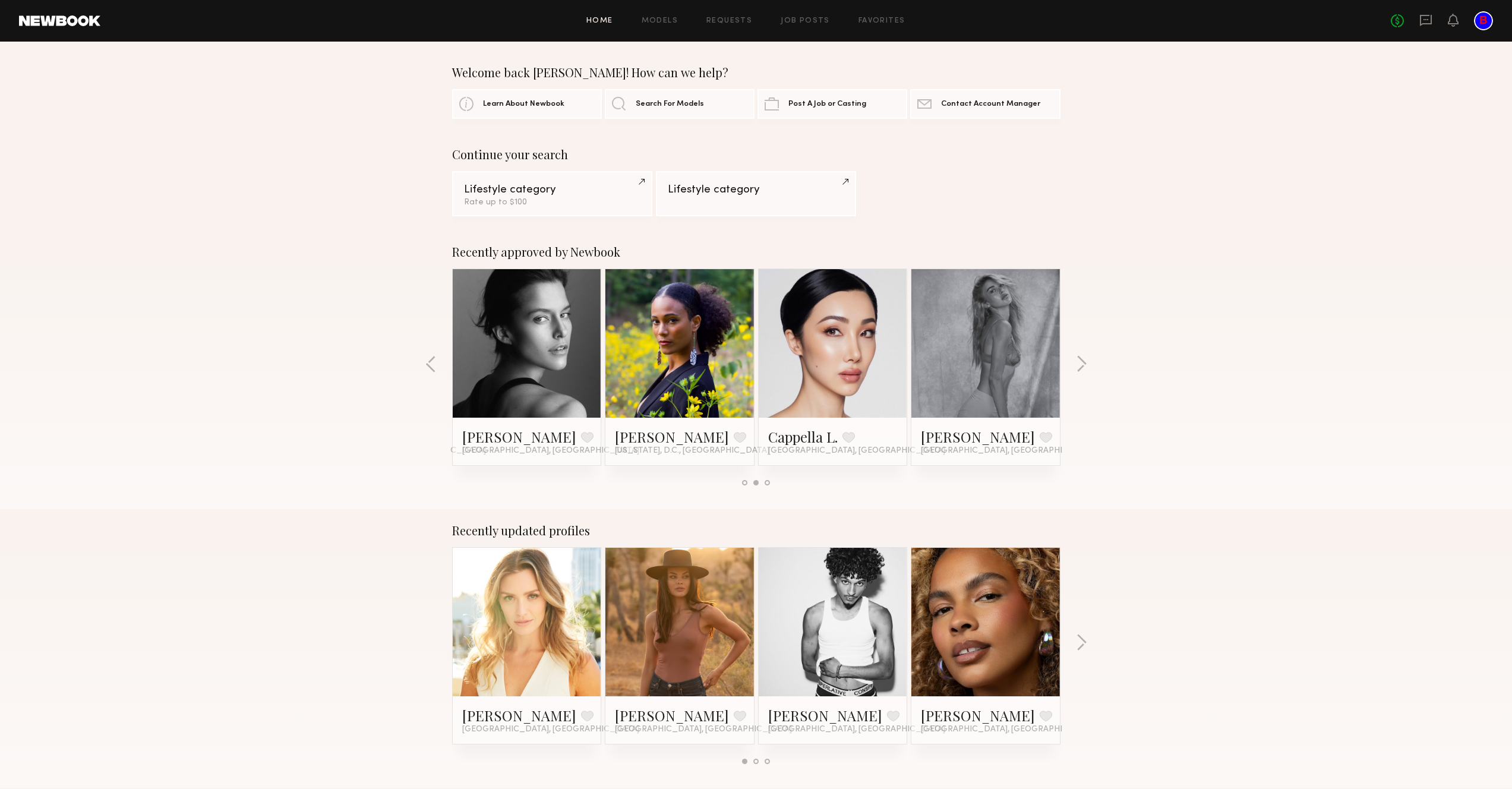
click at [1089, 366] on div "Recently approved by Newbook Allante B. Favorite Los Angeles, CA Maya A. Favori…" at bounding box center [756, 370] width 1512 height 279
click at [1089, 364] on div "Recently approved by Newbook Allante B. Favorite Los Angeles, CA Maya A. Favori…" at bounding box center [756, 370] width 1512 height 279
click at [1085, 363] on button "button" at bounding box center [1082, 365] width 11 height 20
